Goal: Transaction & Acquisition: Book appointment/travel/reservation

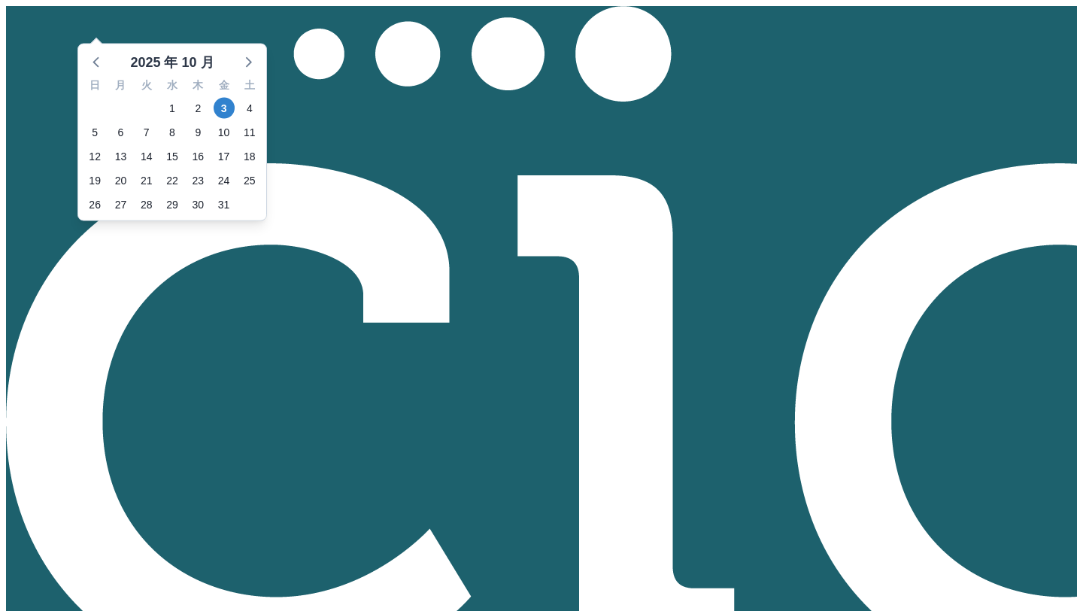
click at [208, 143] on span "9" at bounding box center [197, 132] width 21 height 21
click at [99, 68] on icon at bounding box center [96, 62] width 6 height 11
click at [157, 143] on span "9" at bounding box center [146, 132] width 21 height 21
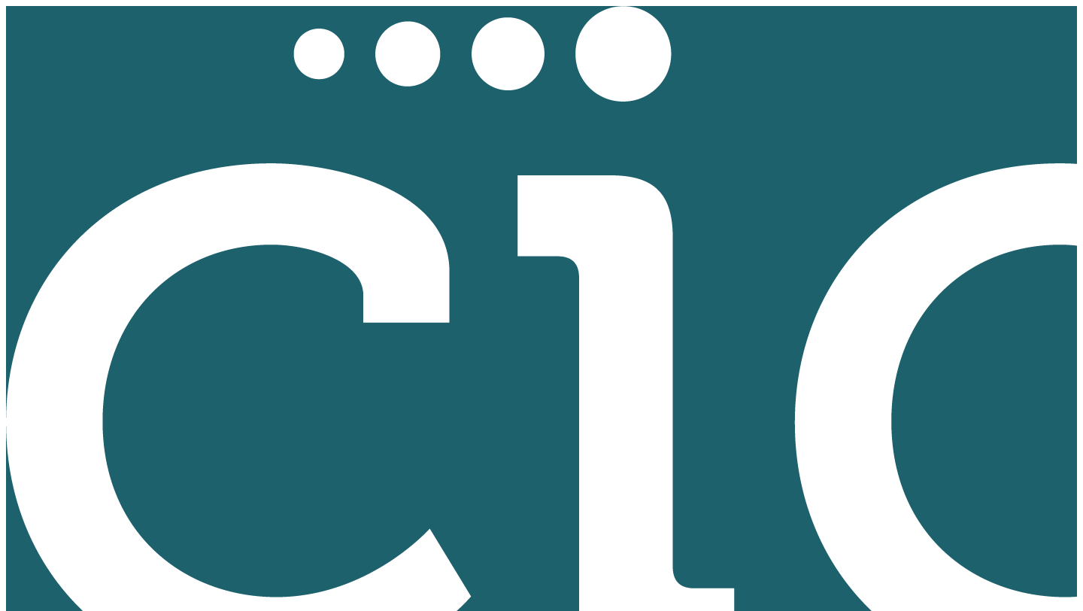
type input "Hitsuji"
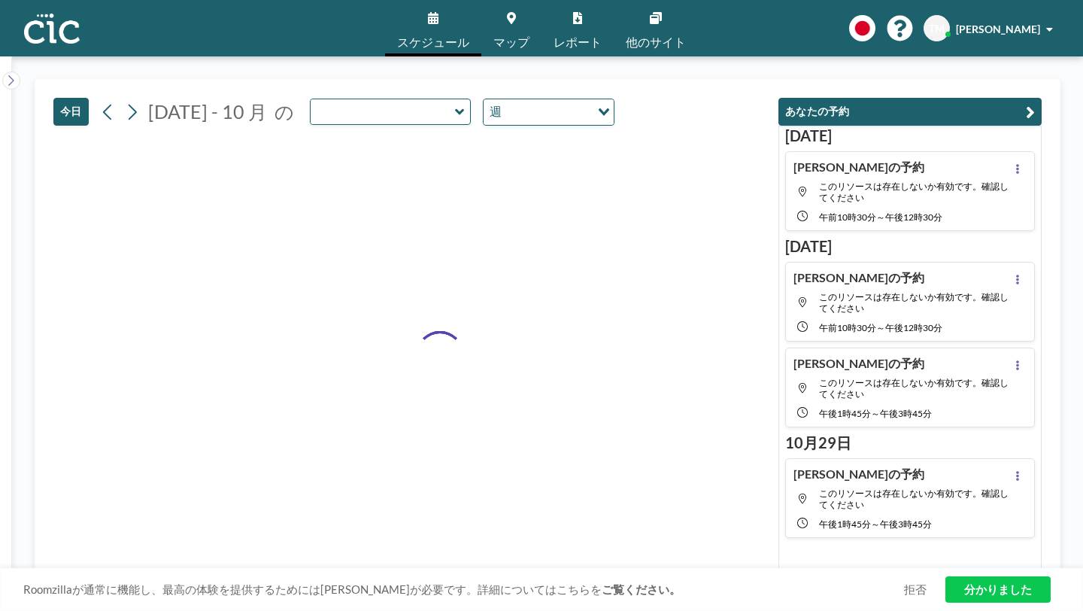
type input "Hitsuji"
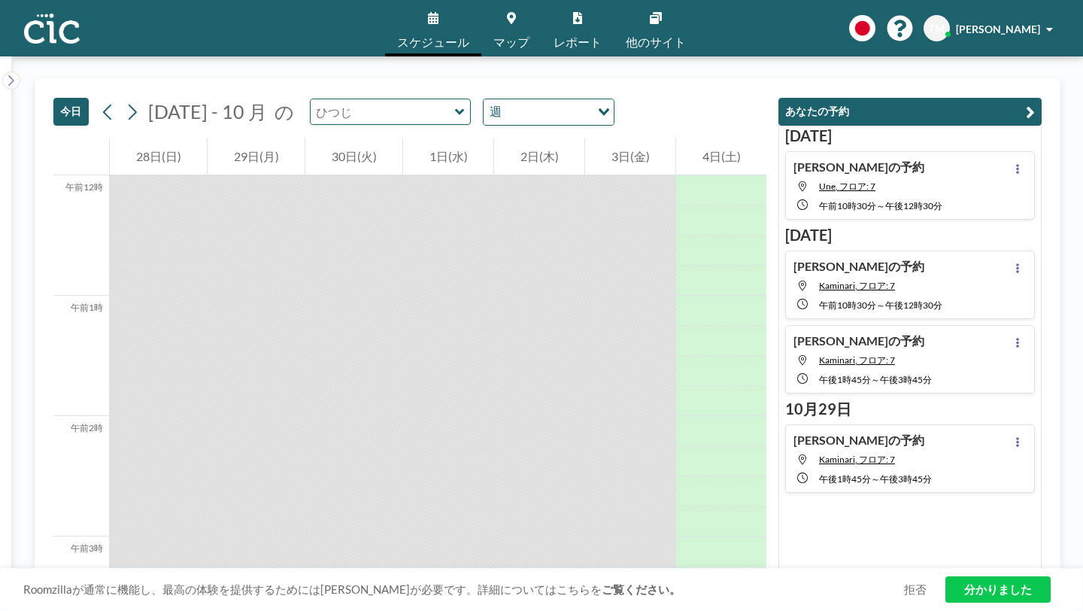
click at [377, 99] on input "text" at bounding box center [383, 111] width 144 height 25
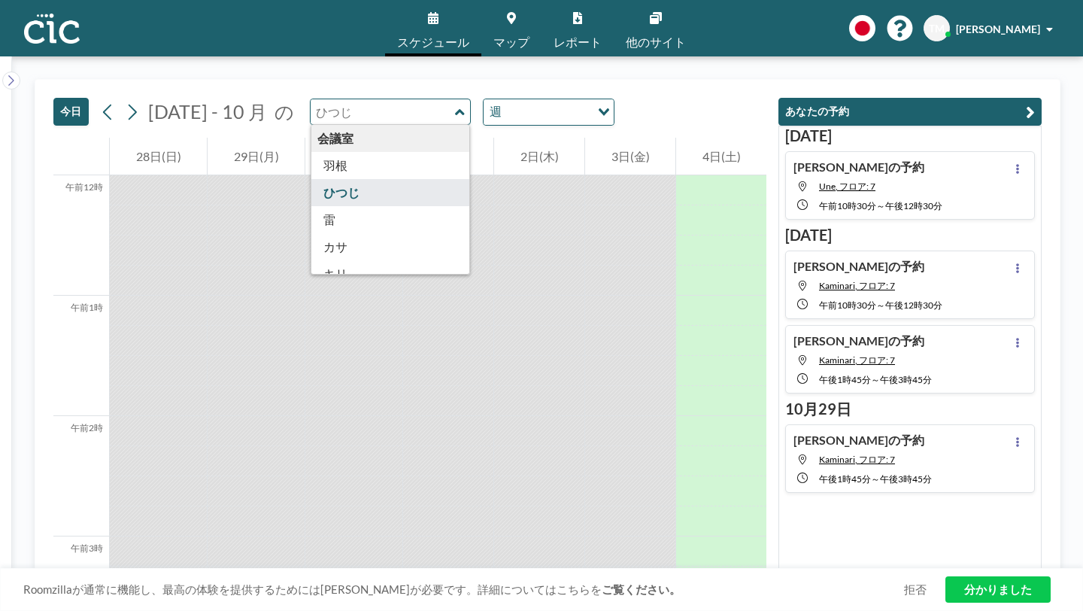
type input "Hitsuji"
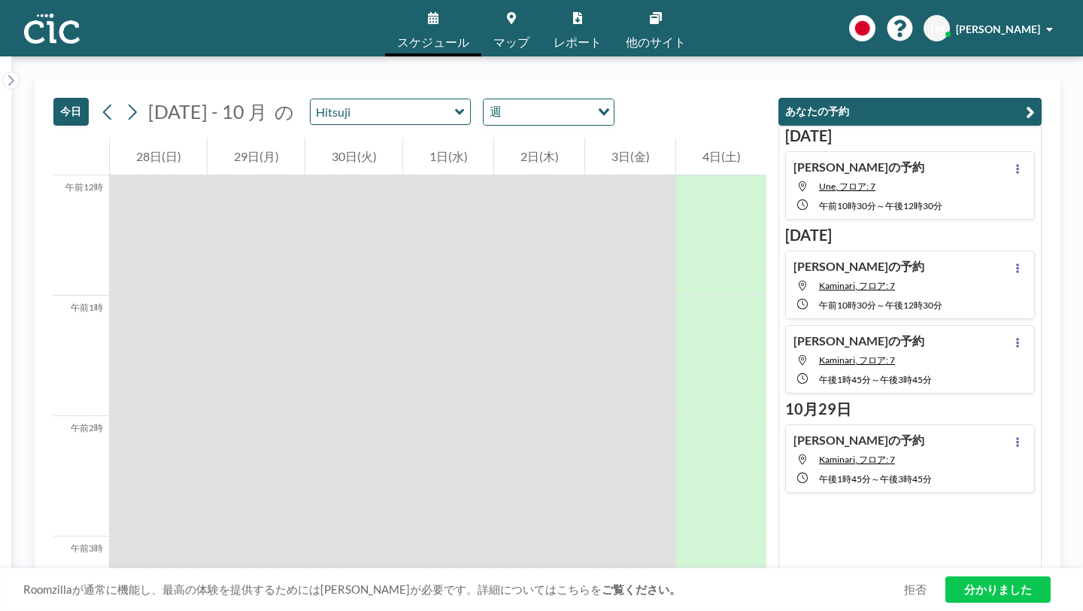
click at [339, 356] on div at bounding box center [353, 371] width 97 height 30
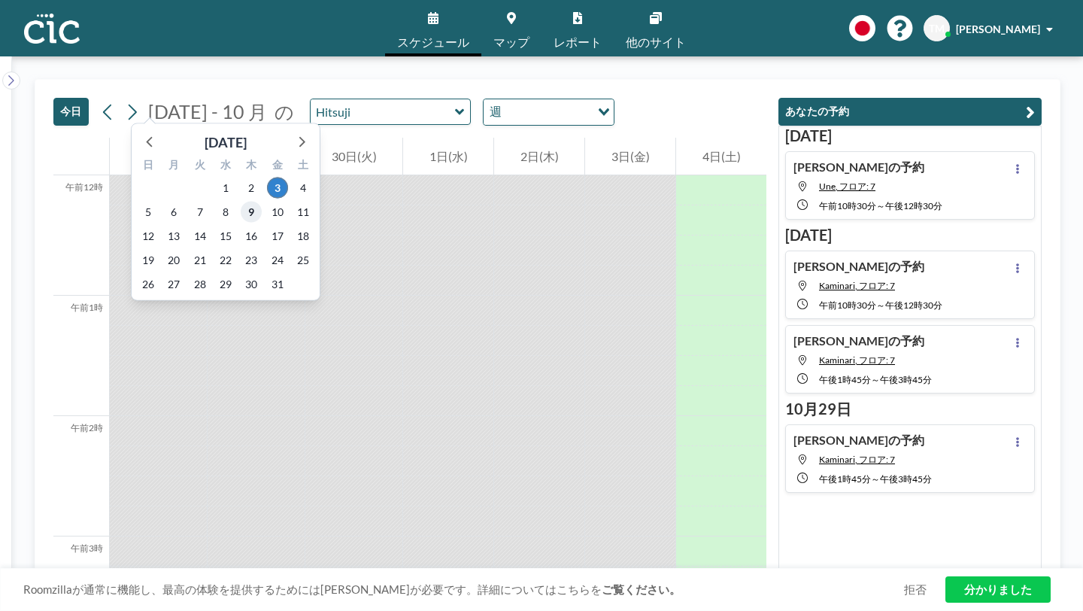
click at [248, 205] on font "9" at bounding box center [251, 211] width 6 height 13
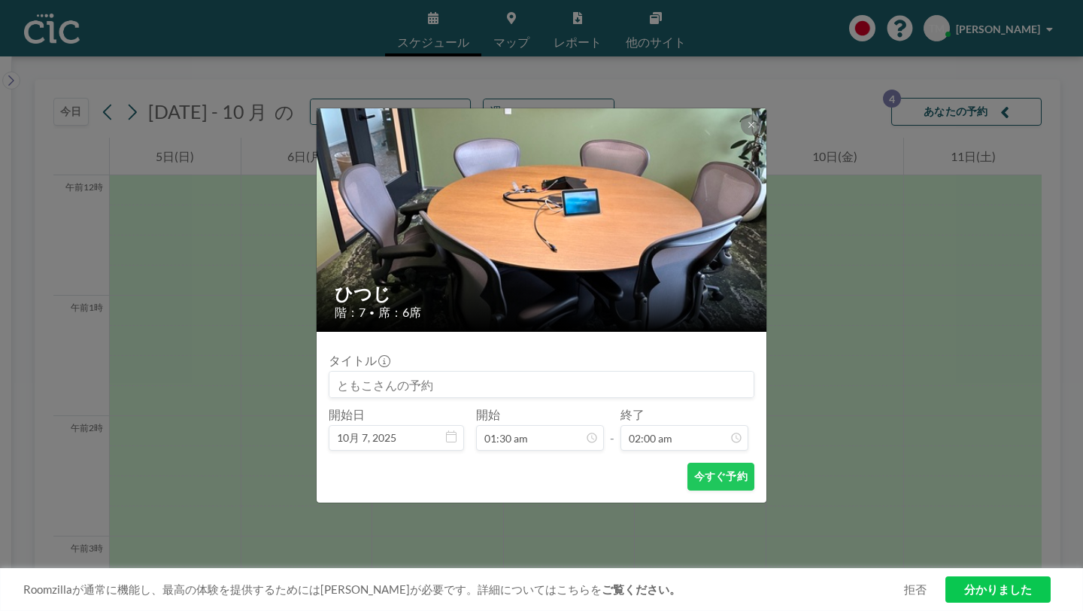
scroll to position [192, 0]
click at [840, 382] on div "ひつじ 階：7 • 席：6席 タイトル 開始日 10月 7, 2025 開始 01:30 am - 終了 02:00 am 午前0時 午前0時15分 午前0時…" at bounding box center [541, 305] width 1083 height 611
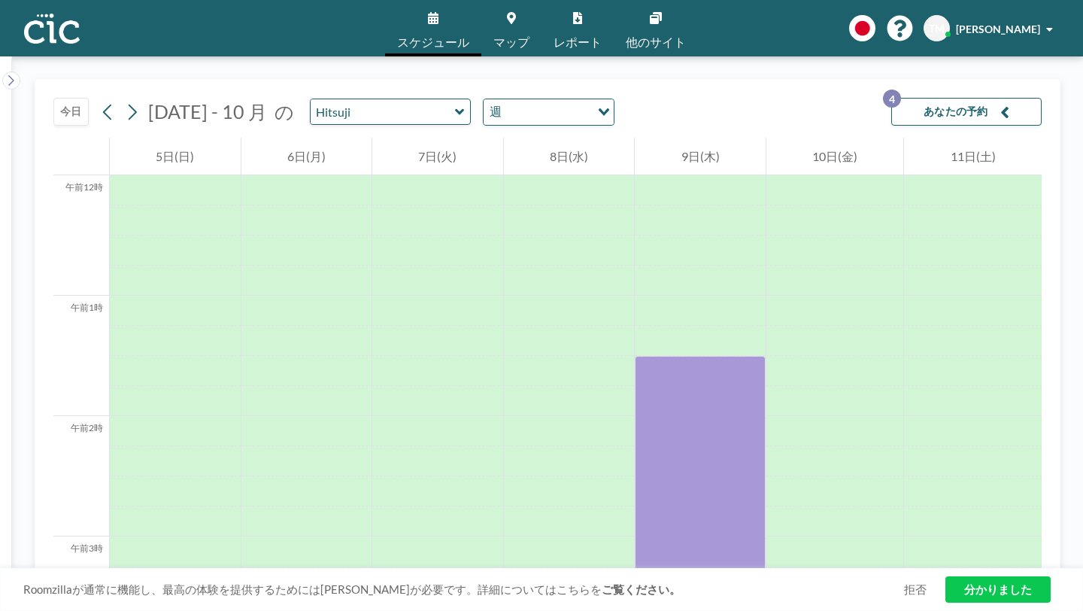
drag, startPoint x: 684, startPoint y: 298, endPoint x: 690, endPoint y: 481, distance: 182.9
click at [690, 481] on div at bounding box center [700, 476] width 131 height 241
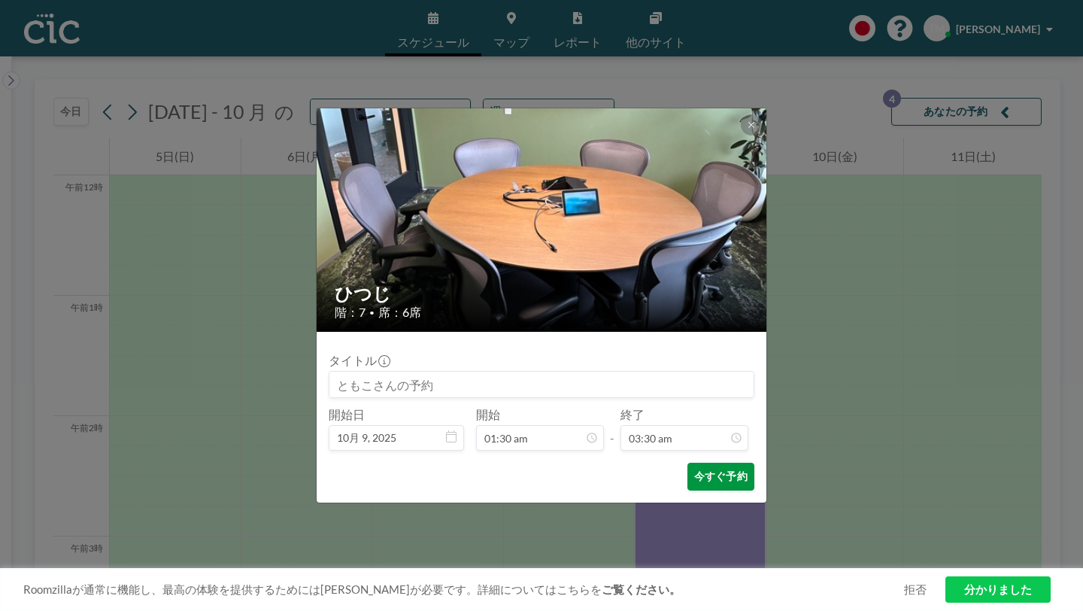
click at [694, 469] on font "今すぐ予約" at bounding box center [720, 476] width 53 height 14
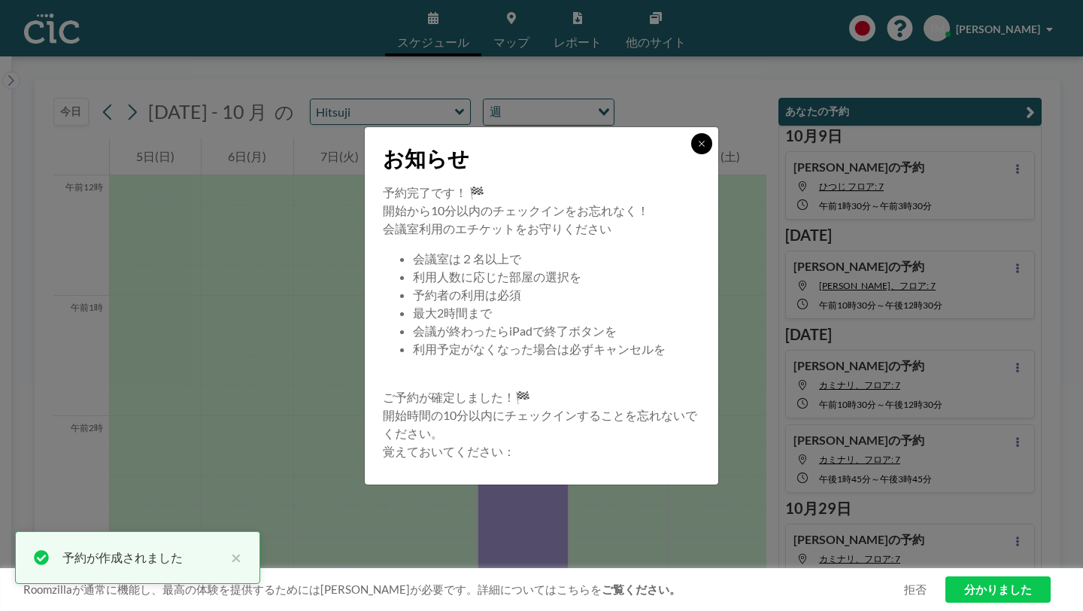
click at [691, 154] on button at bounding box center [701, 143] width 21 height 21
